Goal: Answer question/provide support

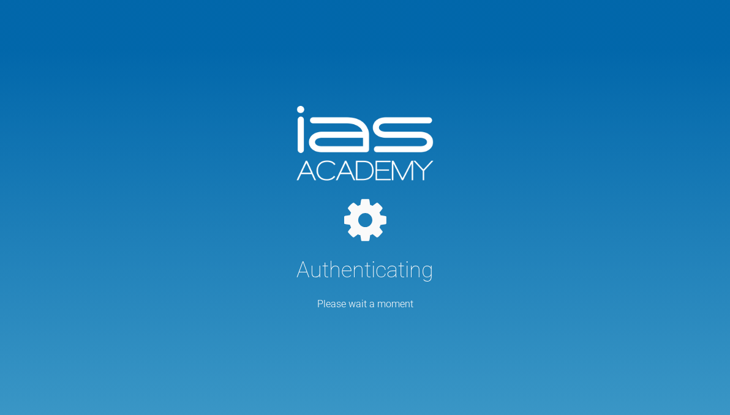
select select "English"
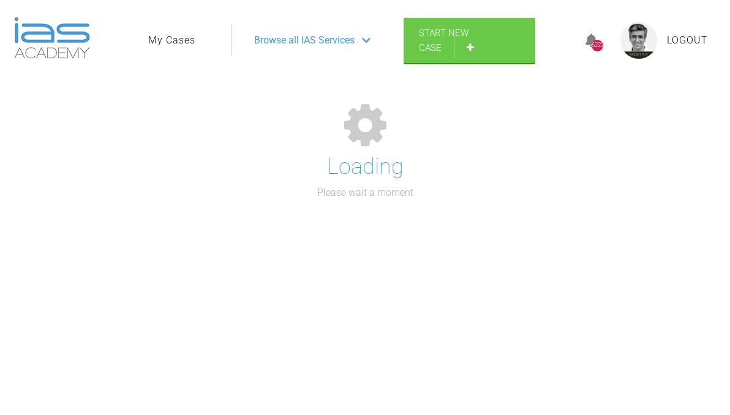
select select "English"
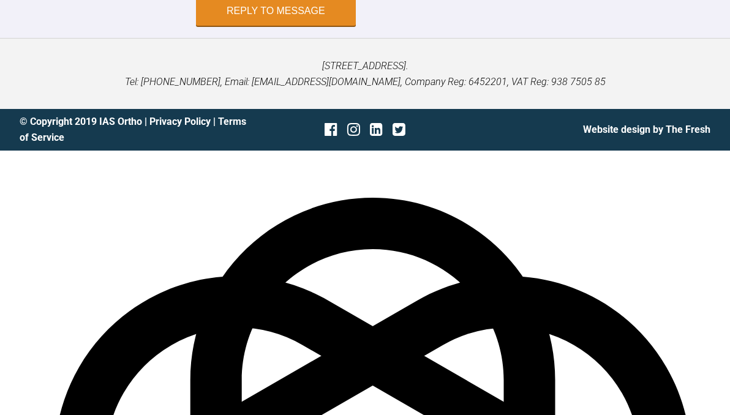
scroll to position [1884, 0]
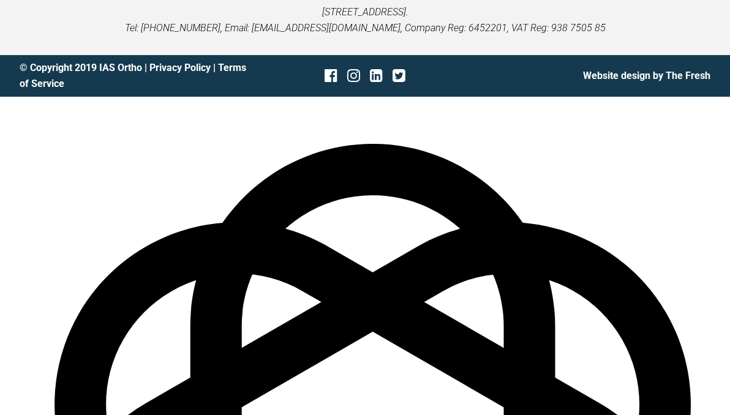
click at [0, 0] on span "what" at bounding box center [0, 0] width 0 height 0
click at [0, 0] on span "increased" at bounding box center [0, 0] width 0 height 0
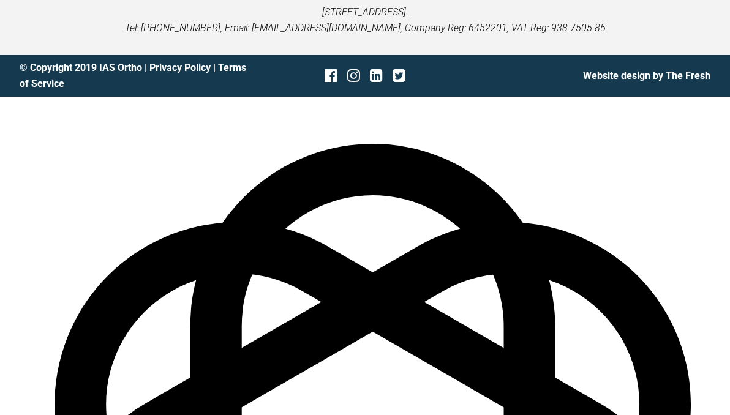
click at [0, 0] on span "arches," at bounding box center [0, 0] width 0 height 0
click at [0, 0] on div "the" at bounding box center [0, 0] width 0 height 0
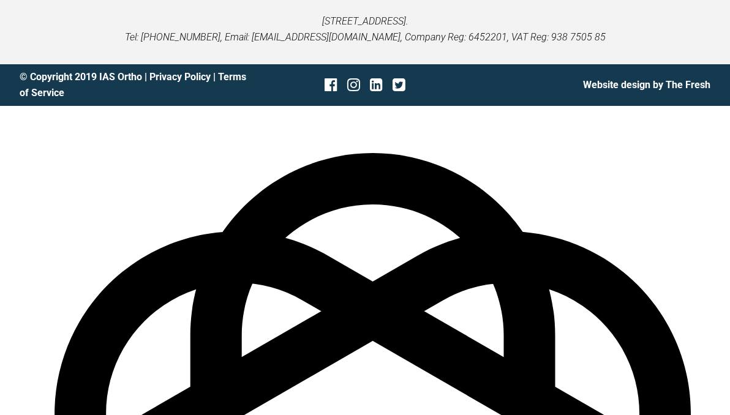
scroll to position [1880, 0]
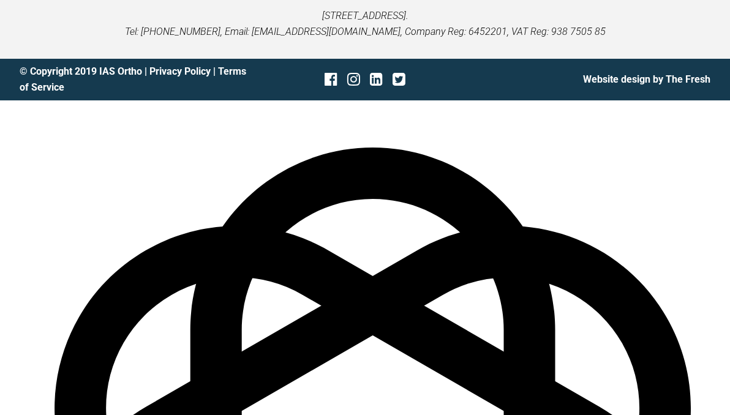
click at [0, 0] on span "also" at bounding box center [0, 0] width 0 height 0
click at [0, 0] on span "the bracket" at bounding box center [0, 0] width 0 height 0
drag, startPoint x: 269, startPoint y: 355, endPoint x: 252, endPoint y: 353, distance: 16.6
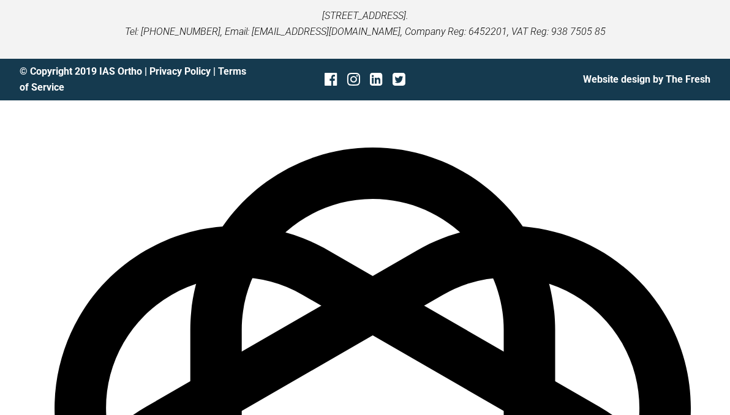
scroll to position [67, 0]
click at [0, 0] on span "the following," at bounding box center [0, 0] width 0 height 0
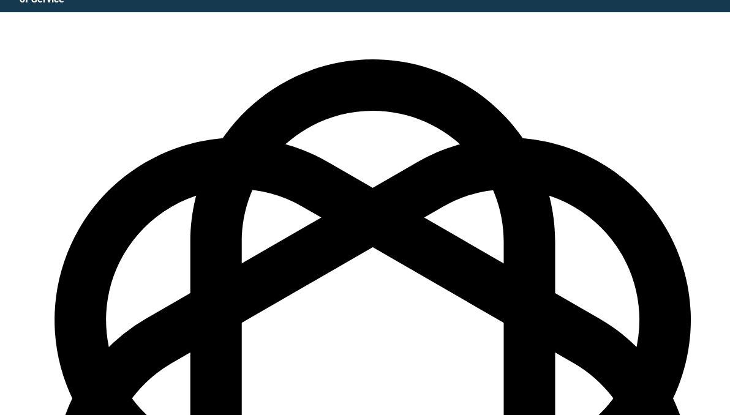
scroll to position [2036, 0]
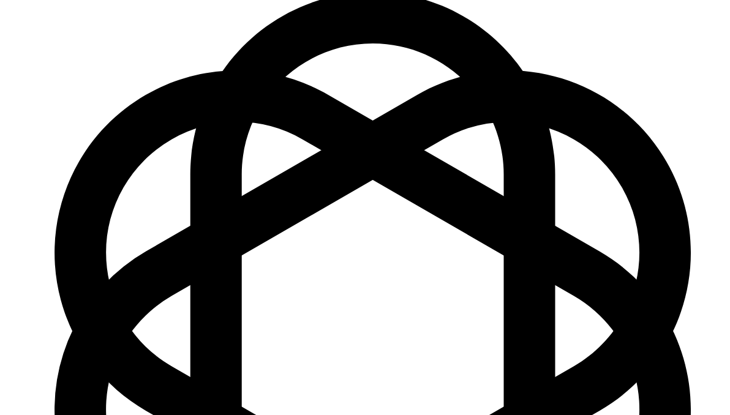
type textarea "Hi [PERSON_NAME] - it was nice to see you [DATE]. i hope you had a goo day. Fro…"
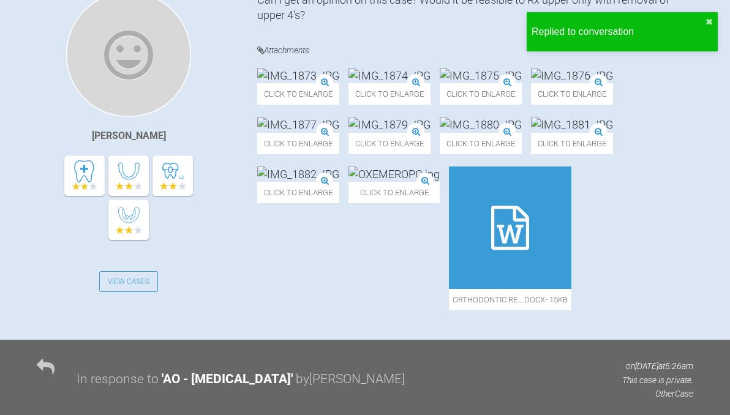
scroll to position [0, 0]
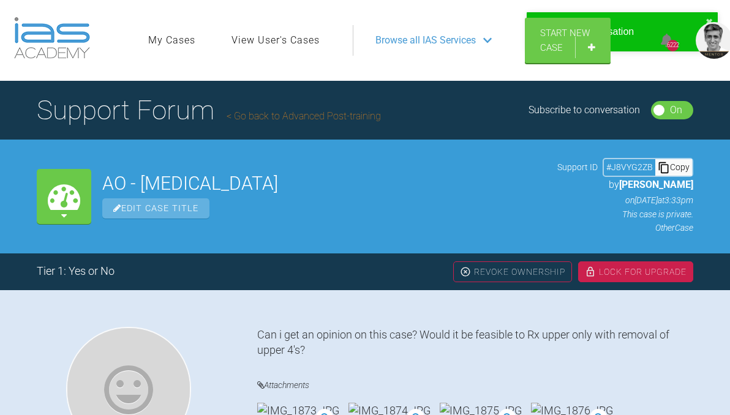
click at [606, 269] on div "Lock For Upgrade" at bounding box center [635, 272] width 115 height 21
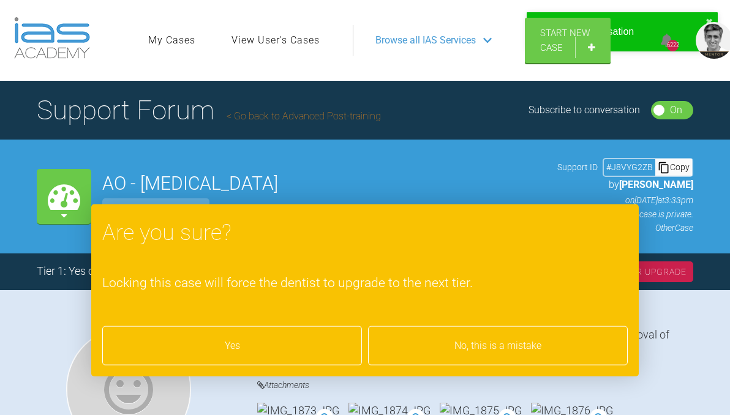
click at [287, 344] on div "Yes" at bounding box center [232, 346] width 260 height 39
